Goal: Task Accomplishment & Management: Manage account settings

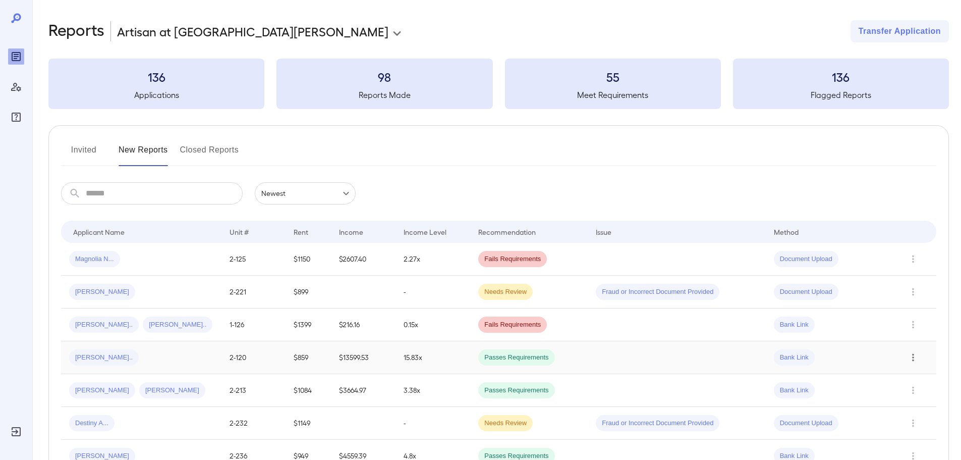
click at [914, 356] on icon "Row Actions" at bounding box center [913, 357] width 11 height 12
click at [517, 261] on div at bounding box center [480, 230] width 961 height 460
click at [85, 257] on span "Magnolia N..." at bounding box center [94, 259] width 51 height 10
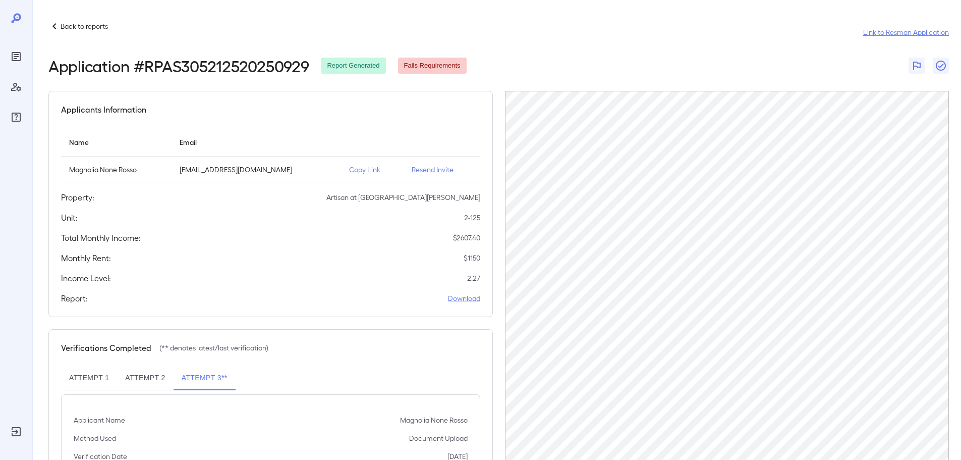
click at [896, 35] on link "Link to Resman Application" at bounding box center [906, 32] width 86 height 10
click at [63, 27] on p "Back to reports" at bounding box center [84, 26] width 47 height 10
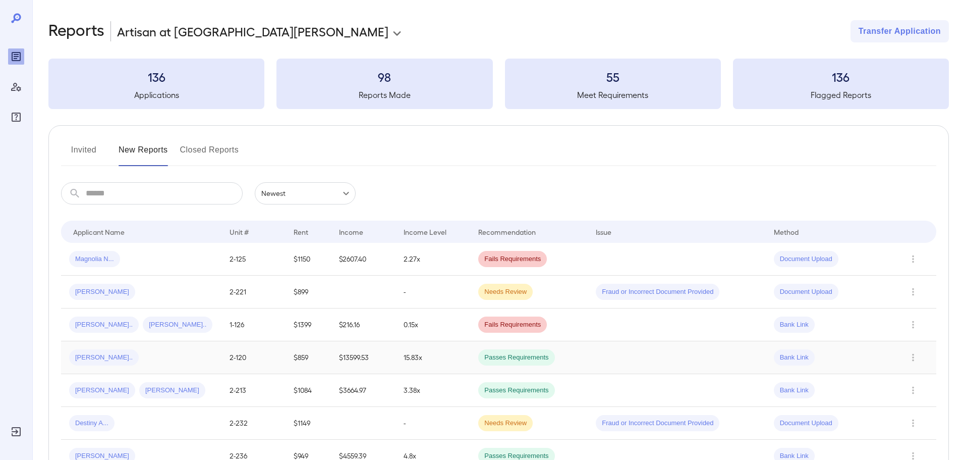
click at [344, 362] on td "$13599.53" at bounding box center [363, 357] width 64 height 33
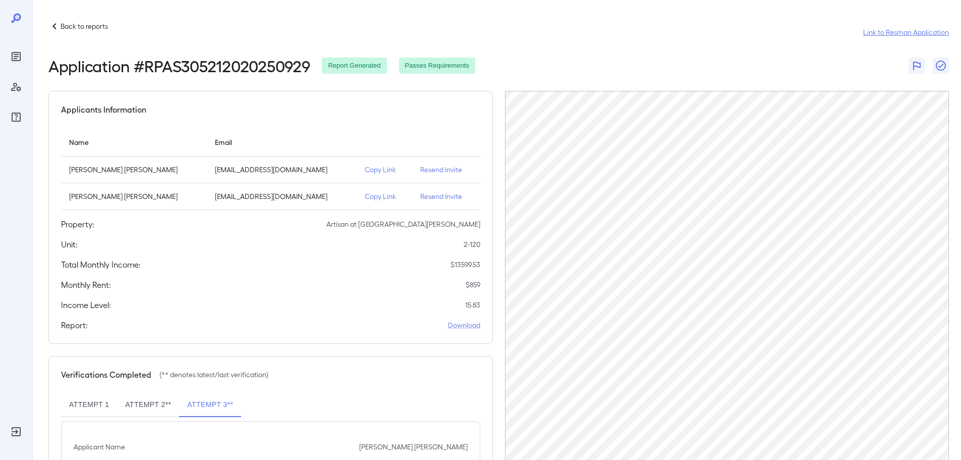
click at [903, 30] on link "Link to Resman Application" at bounding box center [906, 32] width 86 height 10
click at [463, 327] on link "Download" at bounding box center [464, 325] width 32 height 10
click at [15, 61] on icon "Reports" at bounding box center [16, 56] width 9 height 9
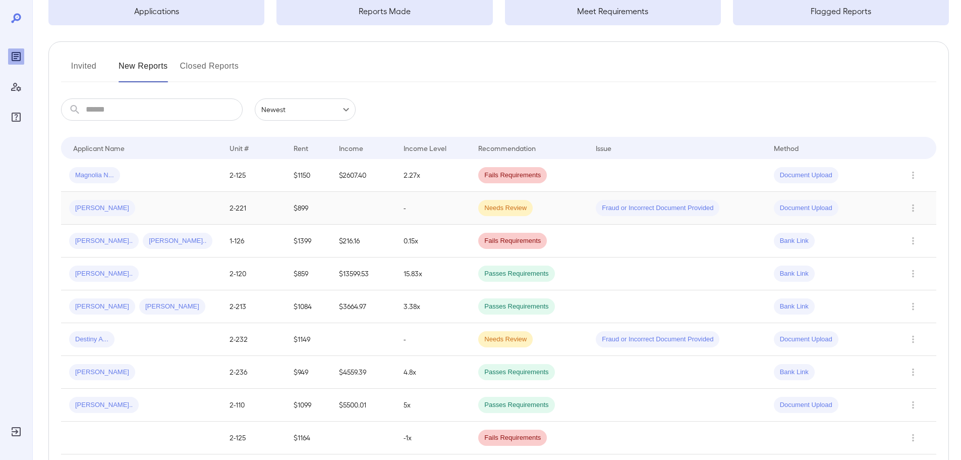
scroll to position [101, 0]
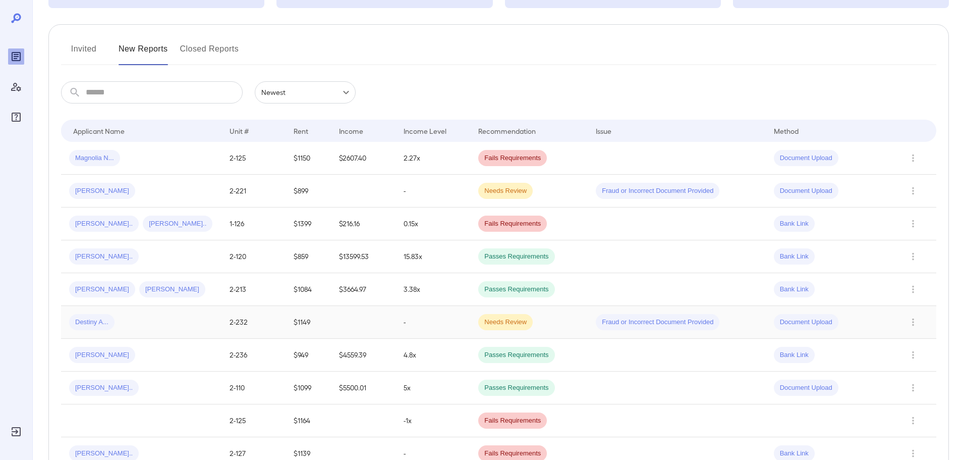
click at [222, 318] on td "2-232" at bounding box center [254, 322] width 64 height 33
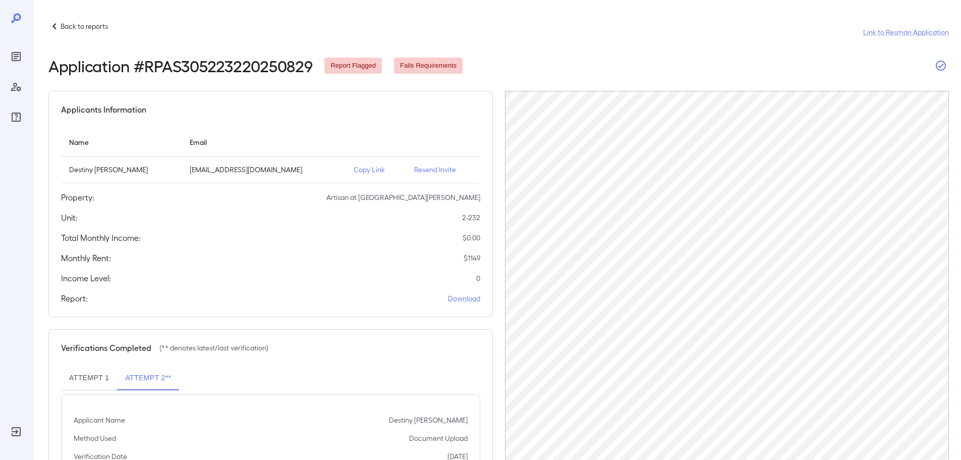
click at [946, 62] on icon "button" at bounding box center [941, 66] width 12 height 12
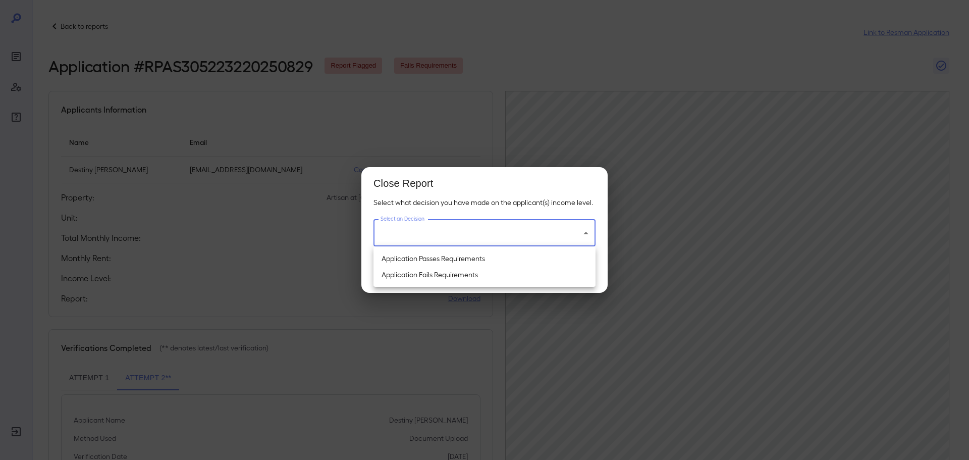
click at [502, 238] on body "Back to reports Link to Resman Application Application # RPAS305223220250829 Re…" at bounding box center [484, 230] width 969 height 460
click at [473, 261] on li "Application Passes Requirements" at bounding box center [484, 258] width 222 height 16
type input "**********"
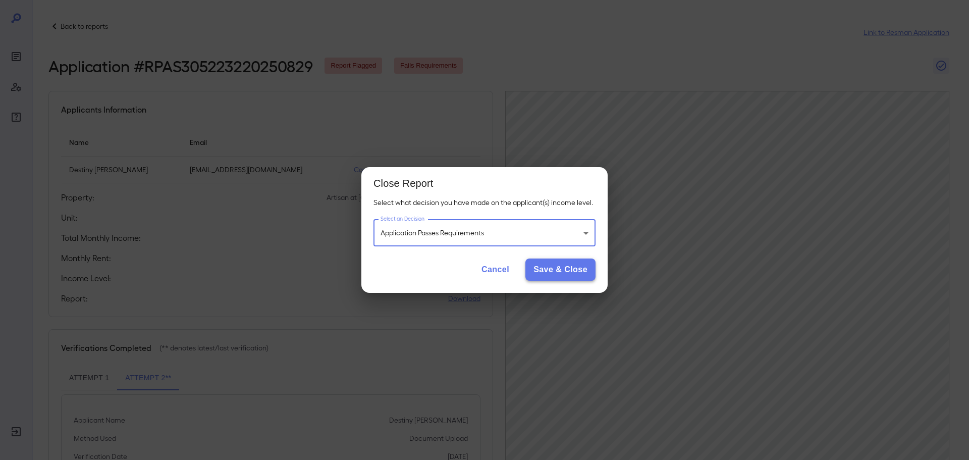
click at [544, 272] on button "Save & Close" at bounding box center [560, 269] width 70 height 22
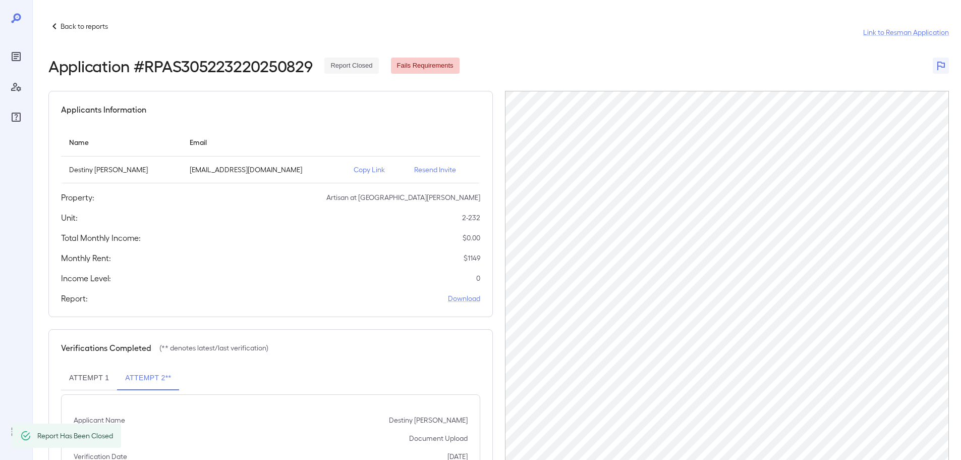
click at [17, 58] on icon "Reports" at bounding box center [16, 56] width 5 height 5
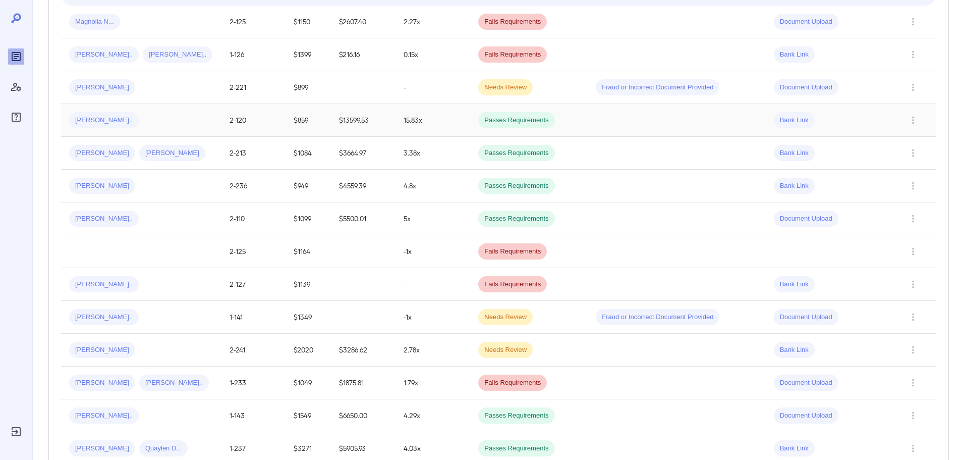
scroll to position [303, 0]
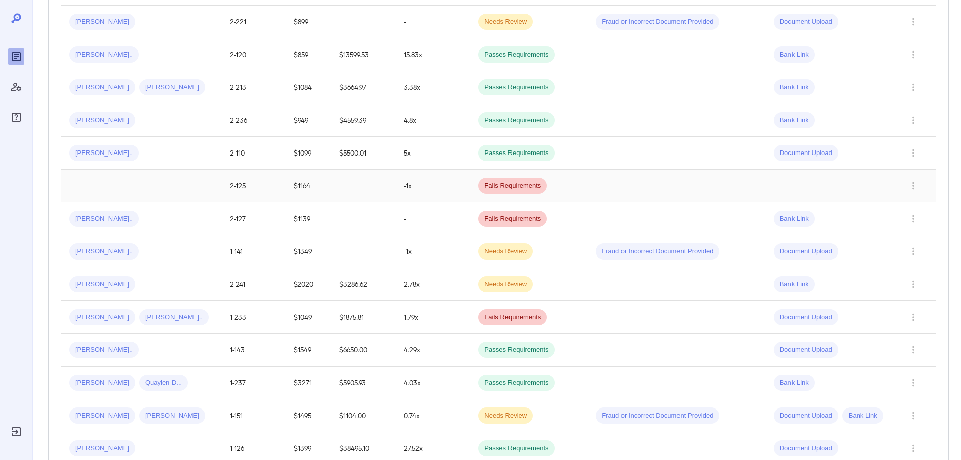
click at [372, 190] on td at bounding box center [363, 186] width 64 height 33
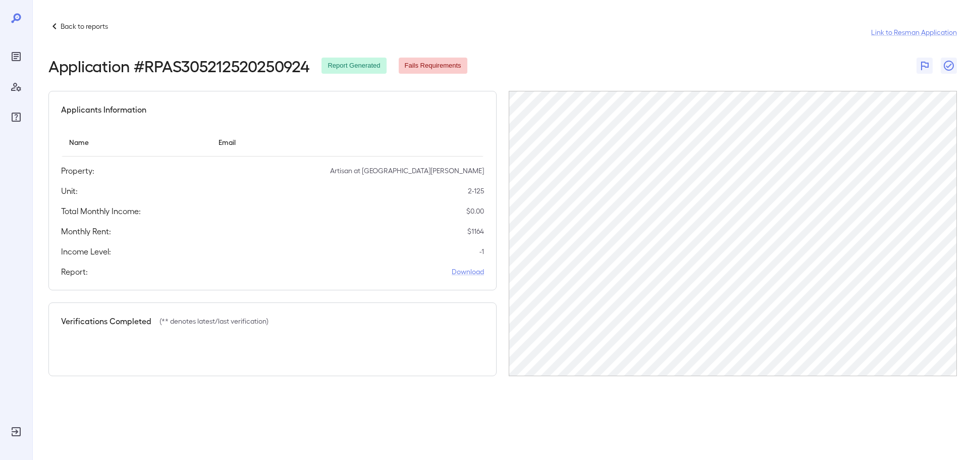
click at [16, 59] on icon "Reports" at bounding box center [16, 56] width 5 height 5
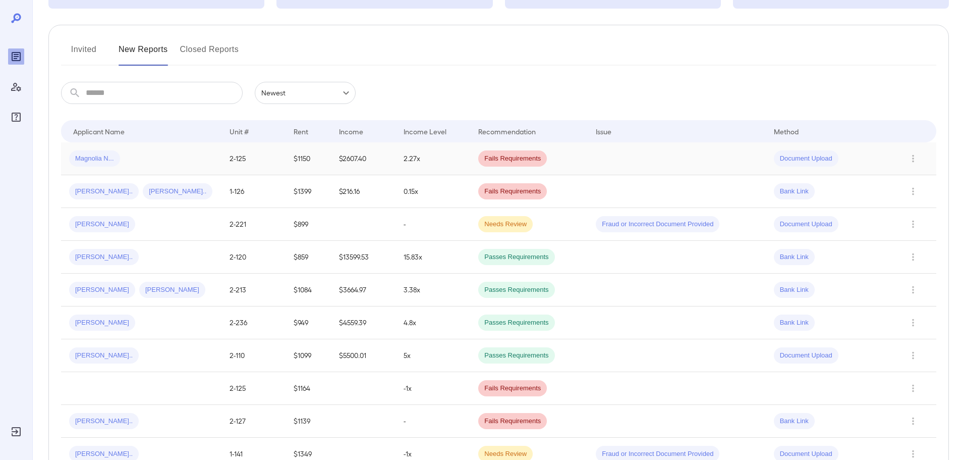
scroll to position [101, 0]
click at [915, 192] on icon "Row Actions" at bounding box center [913, 191] width 11 height 12
click at [908, 226] on li "View Report" at bounding box center [921, 227] width 80 height 16
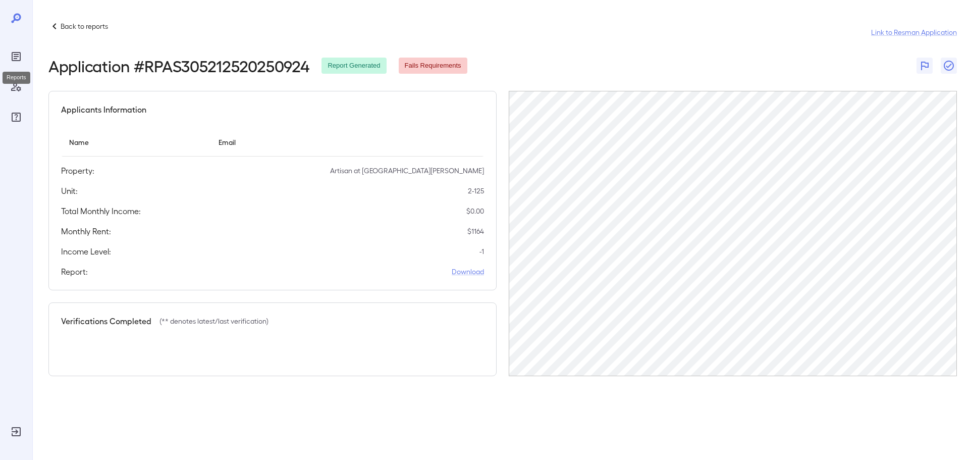
click at [18, 53] on icon "Reports" at bounding box center [16, 56] width 12 height 12
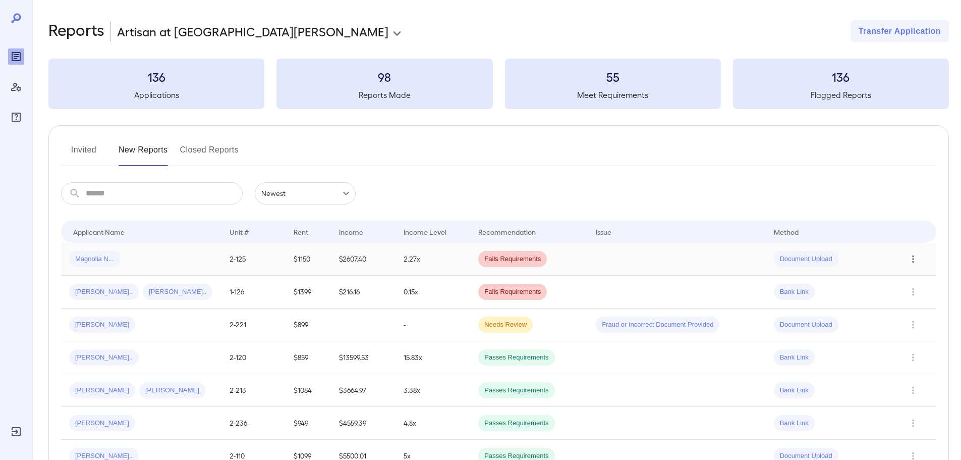
click at [914, 258] on icon "Row Actions" at bounding box center [913, 259] width 11 height 12
click at [169, 264] on div at bounding box center [480, 230] width 961 height 460
click at [303, 262] on td "$1150" at bounding box center [308, 259] width 45 height 33
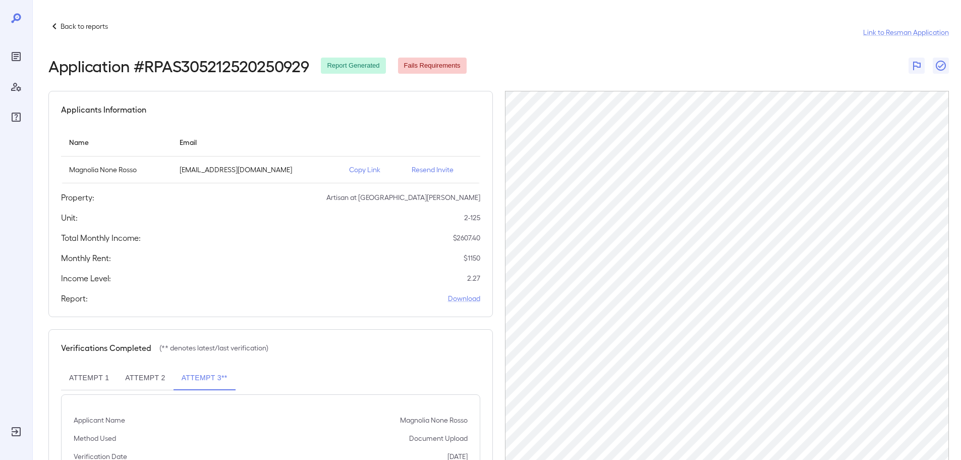
click at [349, 172] on p "Copy Link" at bounding box center [372, 170] width 46 height 10
